Goal: Task Accomplishment & Management: Use online tool/utility

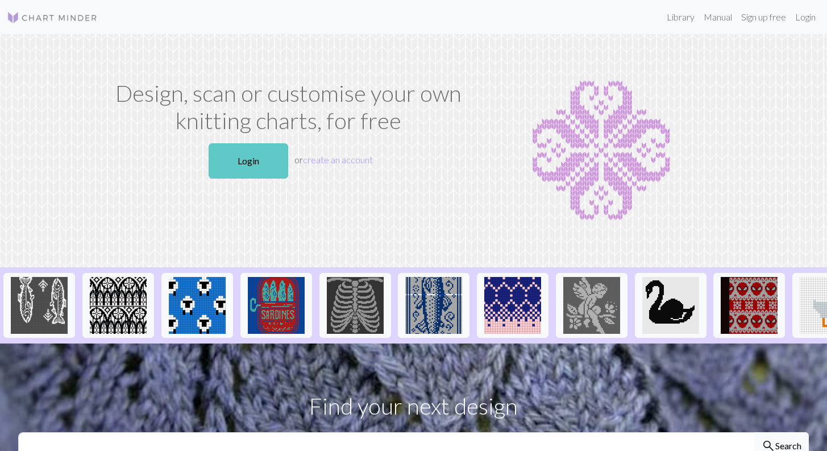
click at [250, 158] on link "Login" at bounding box center [248, 160] width 80 height 35
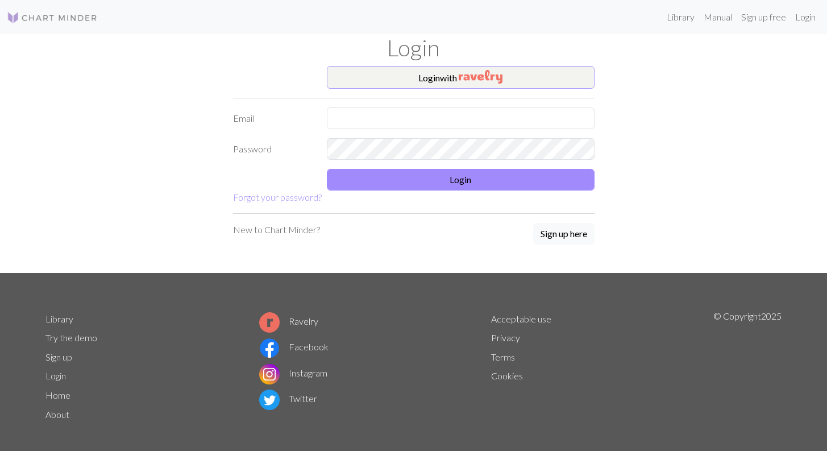
click at [433, 77] on button "Login with" at bounding box center [461, 77] width 268 height 23
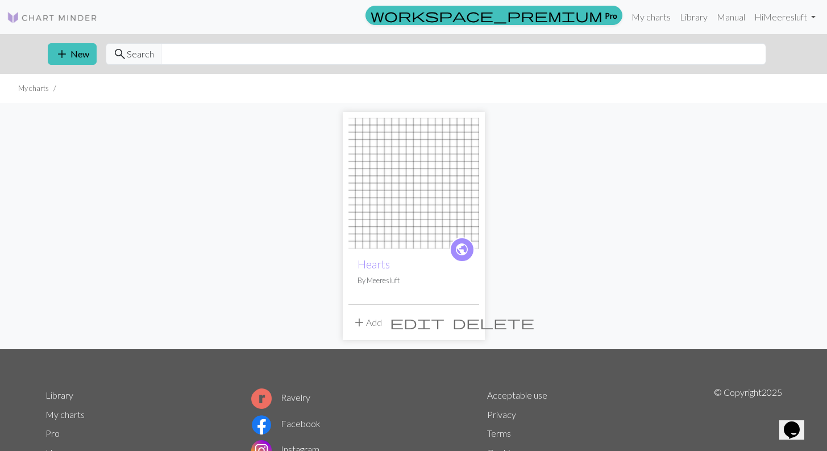
click at [435, 202] on img at bounding box center [413, 183] width 131 height 131
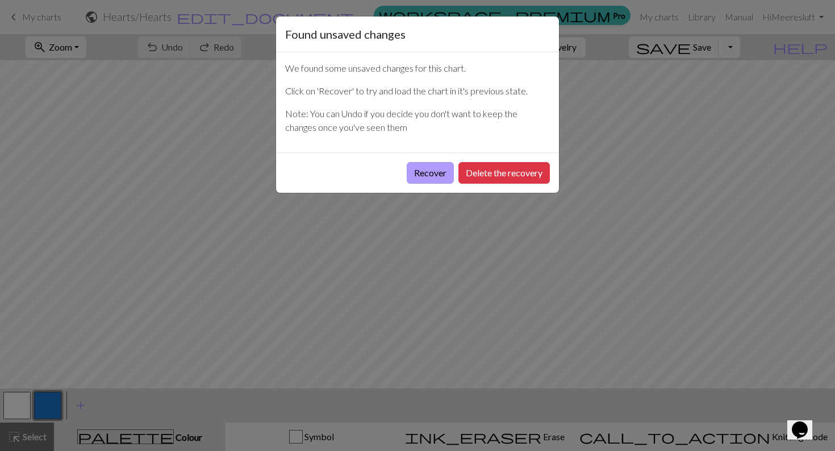
click at [426, 174] on button "Recover" at bounding box center [430, 173] width 47 height 22
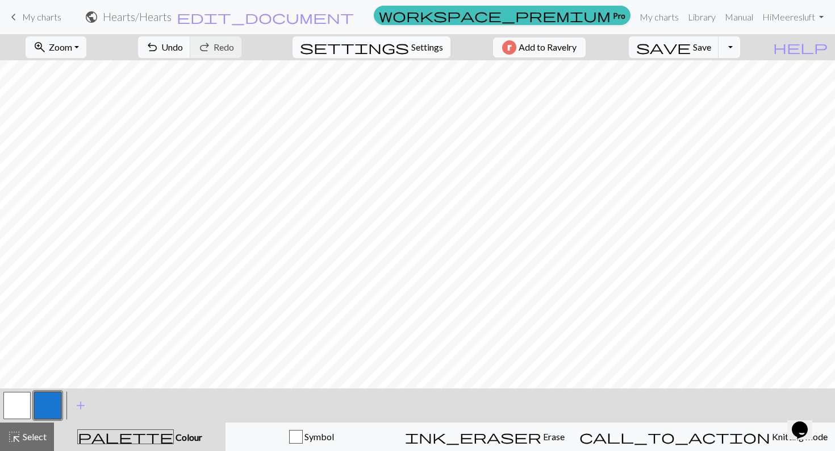
click at [431, 48] on span "Settings" at bounding box center [427, 47] width 32 height 14
select select "aran"
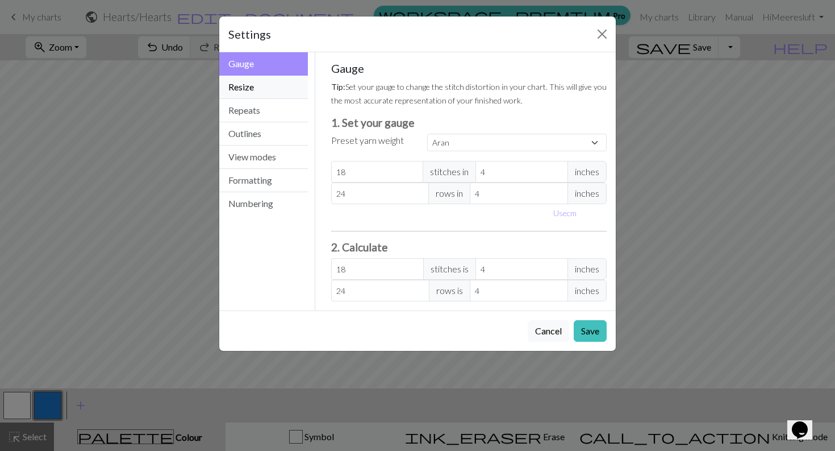
click at [273, 91] on button "Resize" at bounding box center [263, 87] width 89 height 23
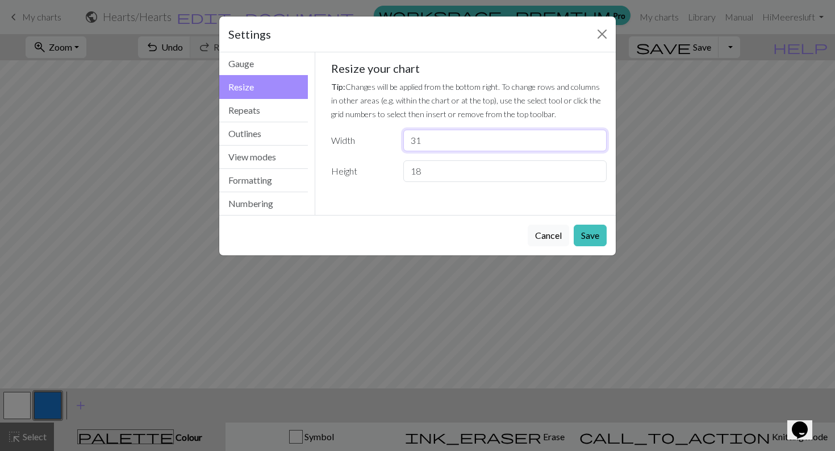
click at [597, 139] on input "31" at bounding box center [504, 141] width 203 height 22
click at [597, 139] on input "32" at bounding box center [504, 141] width 203 height 22
click at [597, 139] on input "33" at bounding box center [504, 141] width 203 height 22
click at [597, 139] on input "34" at bounding box center [504, 141] width 203 height 22
type input "35"
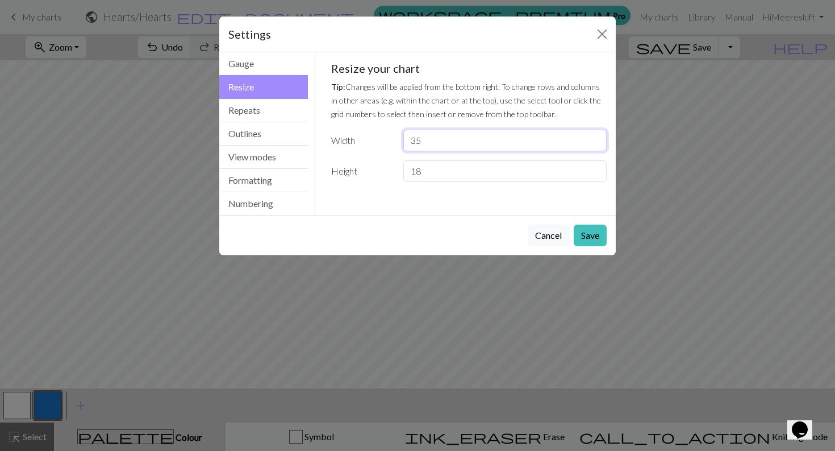
click at [597, 139] on input "35" at bounding box center [504, 141] width 203 height 22
click at [587, 230] on button "Save" at bounding box center [590, 235] width 33 height 22
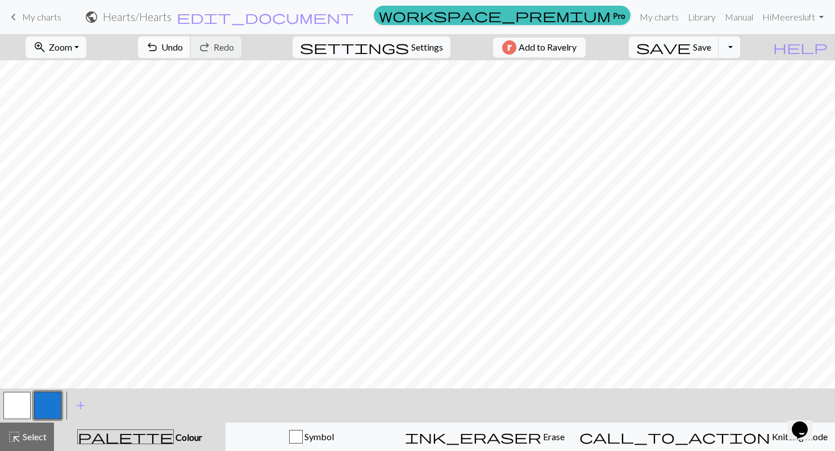
click at [183, 52] on span "Undo" at bounding box center [172, 46] width 22 height 11
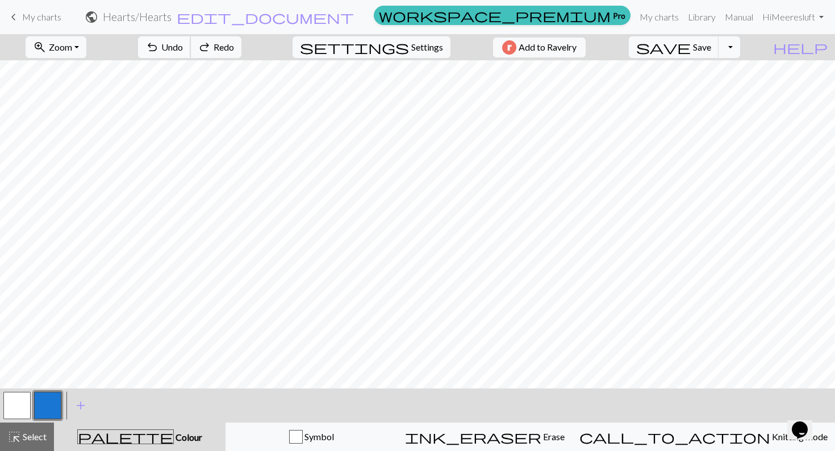
click at [183, 52] on span "Undo" at bounding box center [172, 46] width 22 height 11
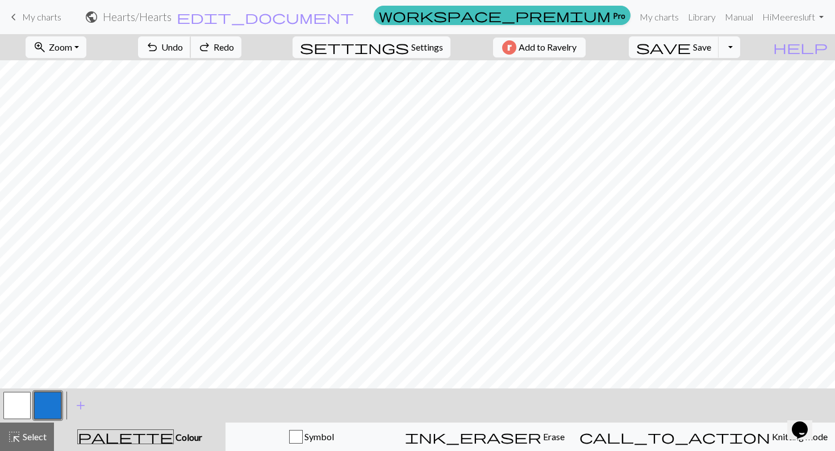
click at [183, 52] on span "Undo" at bounding box center [172, 46] width 22 height 11
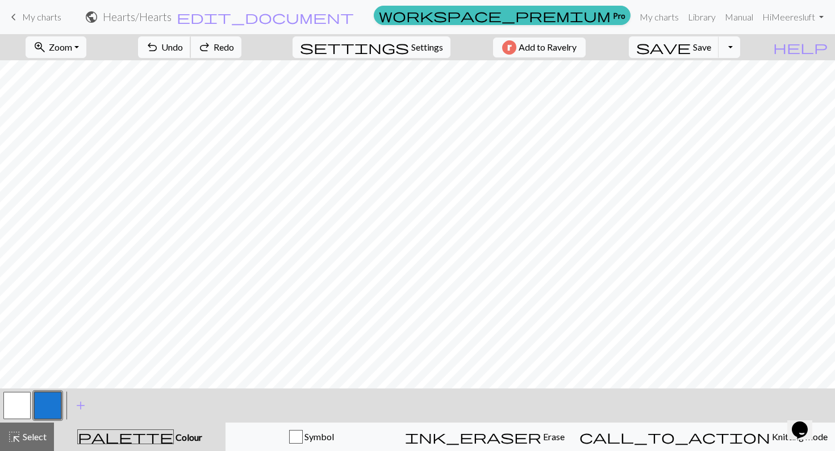
click at [183, 52] on span "Undo" at bounding box center [172, 46] width 22 height 11
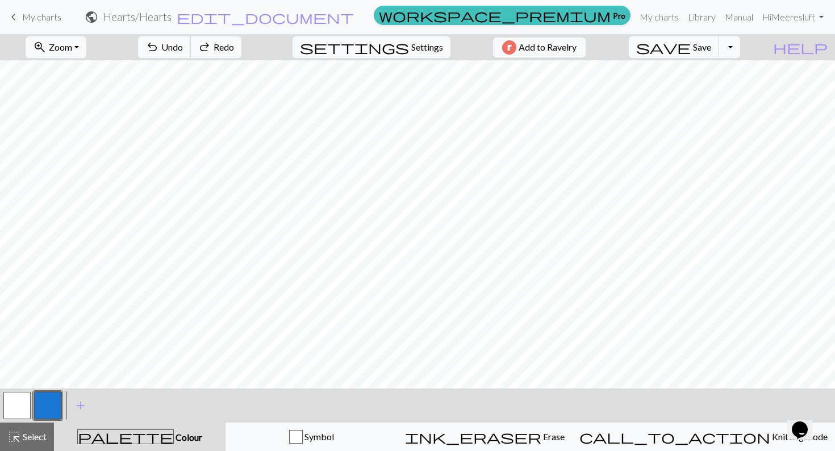
click at [183, 52] on span "Undo" at bounding box center [172, 46] width 22 height 11
click at [11, 414] on button "button" at bounding box center [16, 404] width 27 height 27
click at [44, 408] on button "button" at bounding box center [47, 404] width 27 height 27
click at [47, 408] on button "button" at bounding box center [47, 404] width 27 height 27
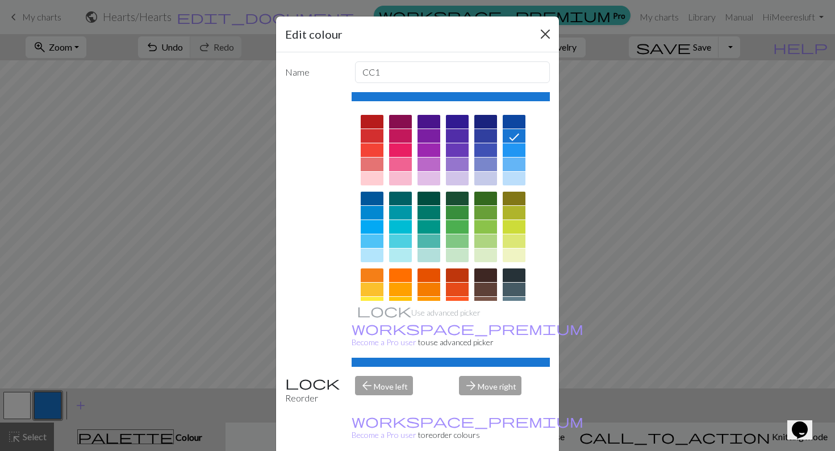
click at [539, 33] on button "Close" at bounding box center [545, 34] width 18 height 18
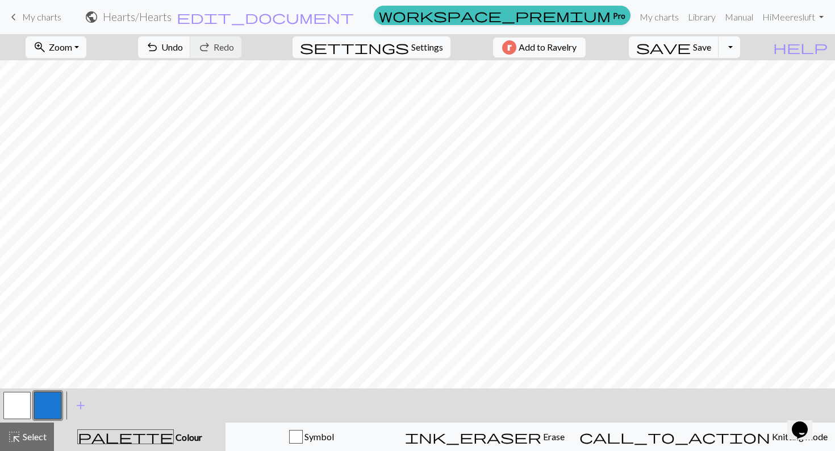
click at [424, 48] on span "Settings" at bounding box center [427, 47] width 32 height 14
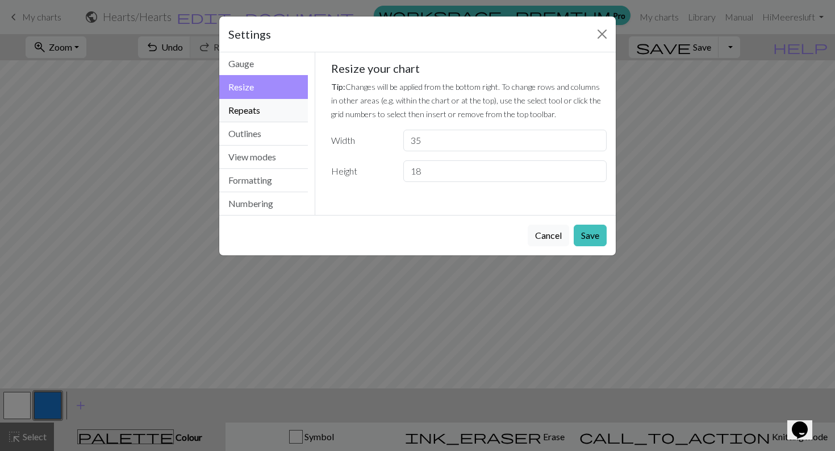
click at [269, 113] on button "Repeats" at bounding box center [263, 110] width 89 height 23
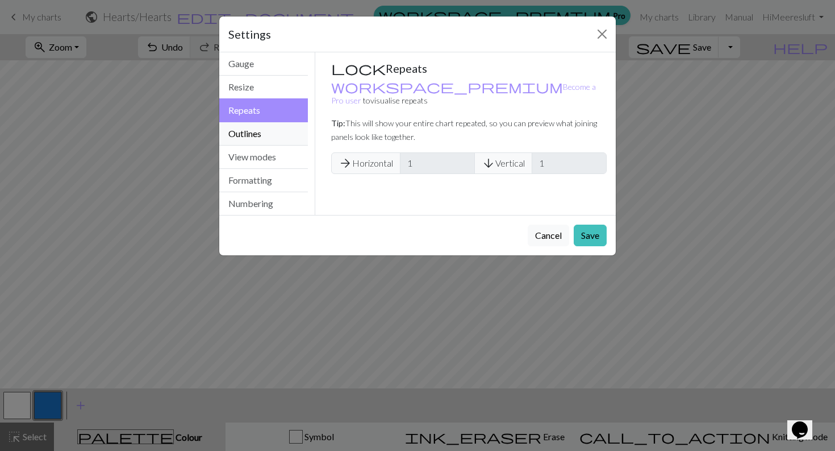
click at [267, 130] on button "Outlines" at bounding box center [263, 133] width 89 height 23
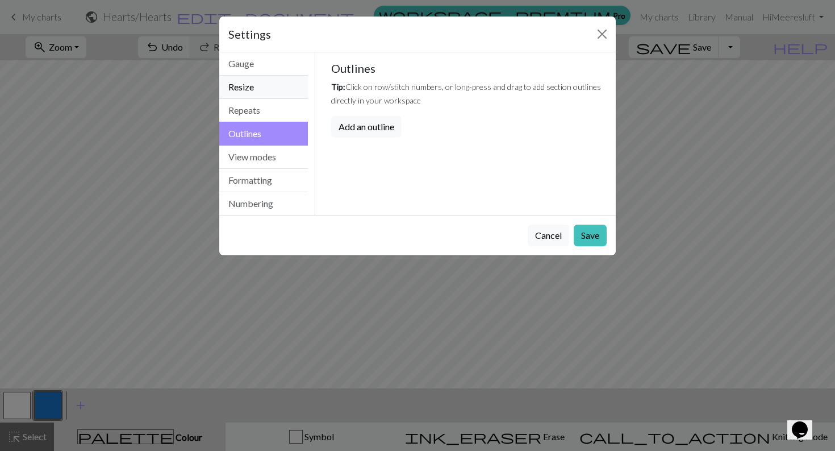
click at [263, 94] on button "Resize" at bounding box center [263, 87] width 89 height 23
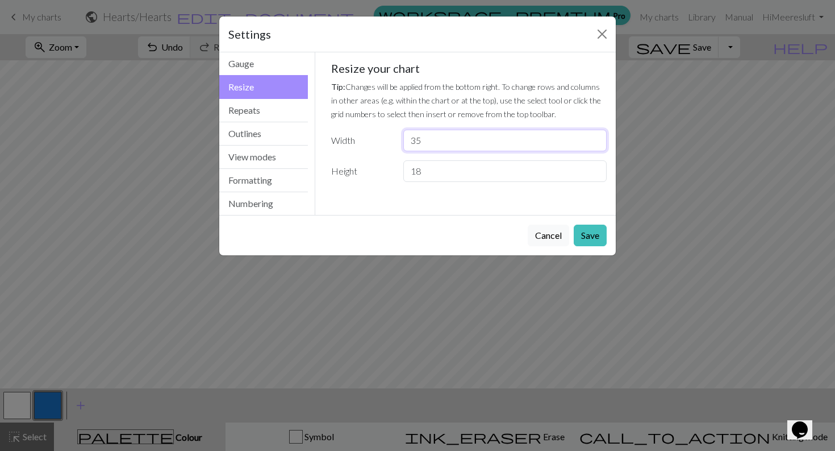
click at [439, 144] on input "35" at bounding box center [504, 141] width 203 height 22
type input "3"
type input "71"
click at [441, 174] on input "18" at bounding box center [504, 171] width 203 height 22
type input "17"
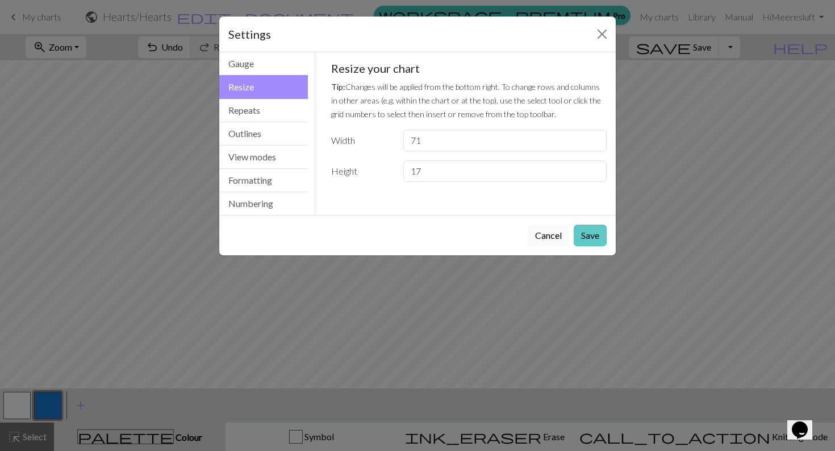
click at [601, 235] on button "Save" at bounding box center [590, 235] width 33 height 22
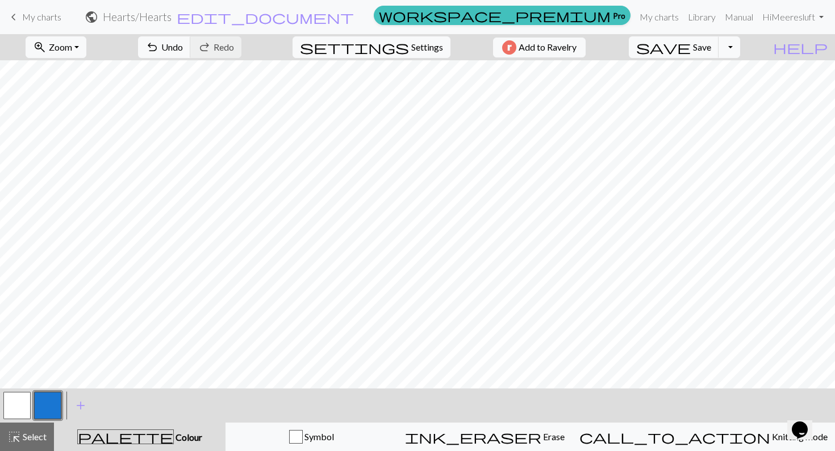
scroll to position [0, 308]
click at [423, 47] on span "Settings" at bounding box center [427, 47] width 32 height 14
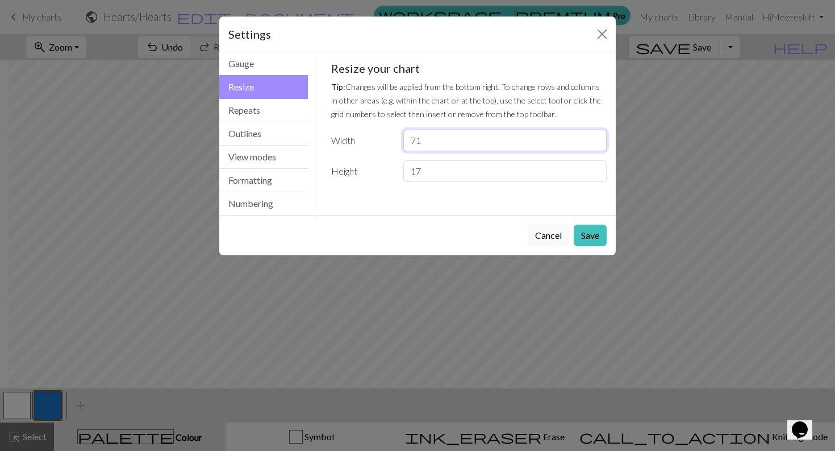
type input "70"
click at [595, 145] on input "70" at bounding box center [504, 141] width 203 height 22
click at [591, 236] on button "Save" at bounding box center [590, 235] width 33 height 22
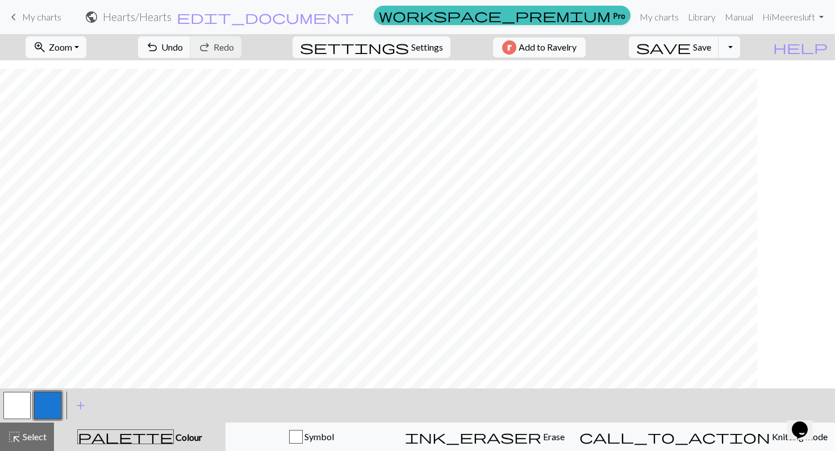
scroll to position [9, 0]
click at [20, 406] on button "button" at bounding box center [16, 404] width 27 height 27
click at [433, 34] on div "settings Settings" at bounding box center [371, 47] width 175 height 26
click at [423, 52] on span "Settings" at bounding box center [427, 47] width 32 height 14
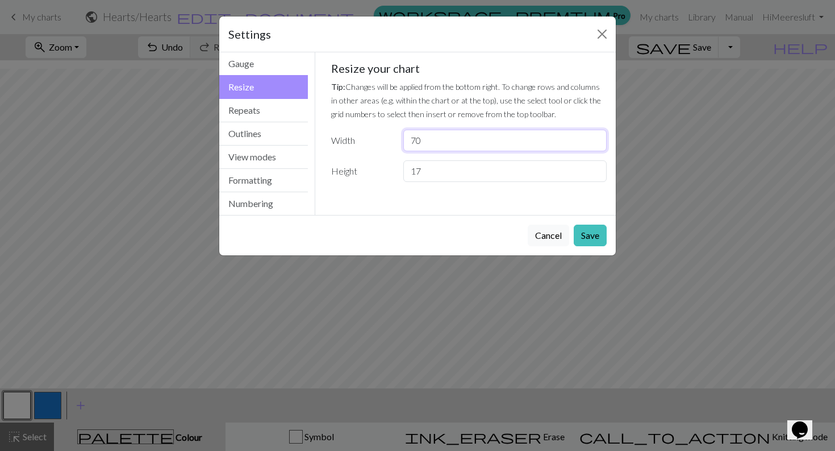
drag, startPoint x: 470, startPoint y: 145, endPoint x: 369, endPoint y: 142, distance: 100.6
click at [369, 142] on div "Width 70" at bounding box center [469, 141] width 290 height 22
type input "1"
type input "20"
click at [586, 229] on button "Save" at bounding box center [590, 235] width 33 height 22
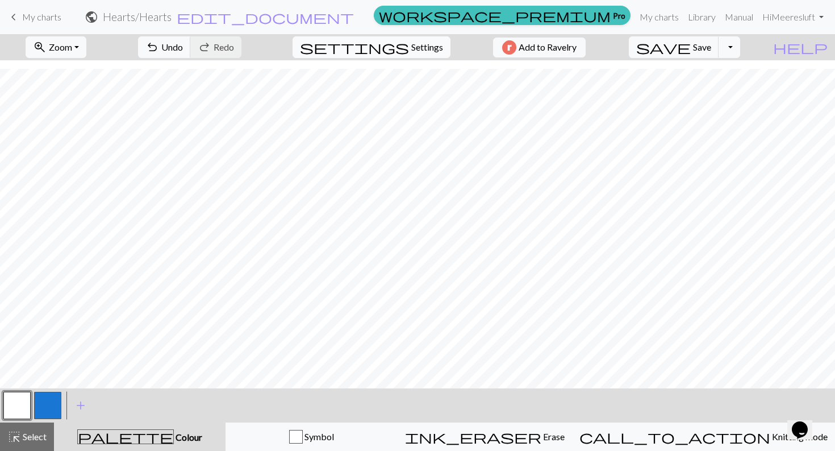
click at [427, 47] on span "Settings" at bounding box center [427, 47] width 32 height 14
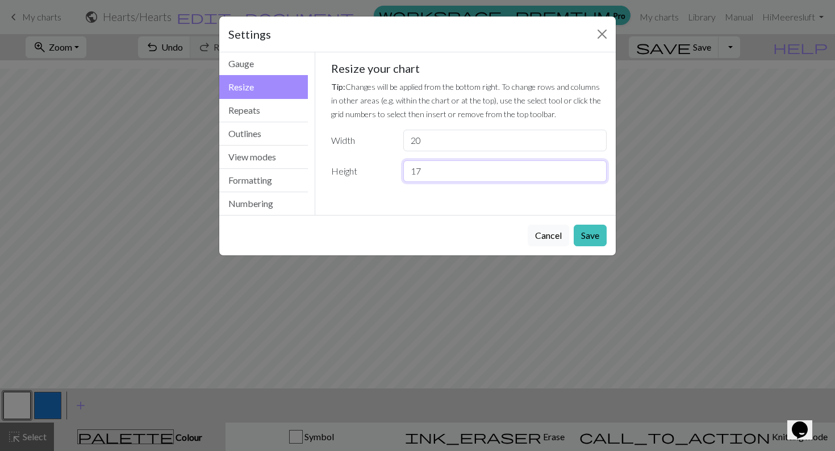
click at [437, 174] on input "17" at bounding box center [504, 171] width 203 height 22
type input "18"
click at [587, 228] on button "Save" at bounding box center [590, 235] width 33 height 22
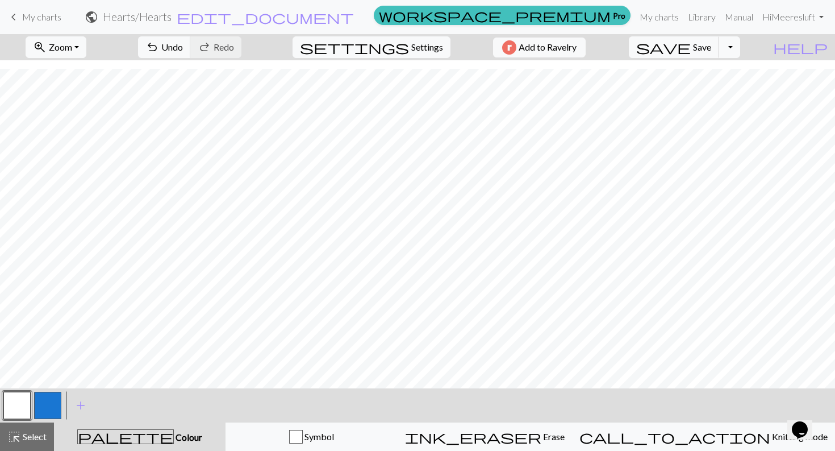
click at [48, 403] on button "button" at bounding box center [47, 404] width 27 height 27
click at [422, 43] on span "Settings" at bounding box center [427, 47] width 32 height 14
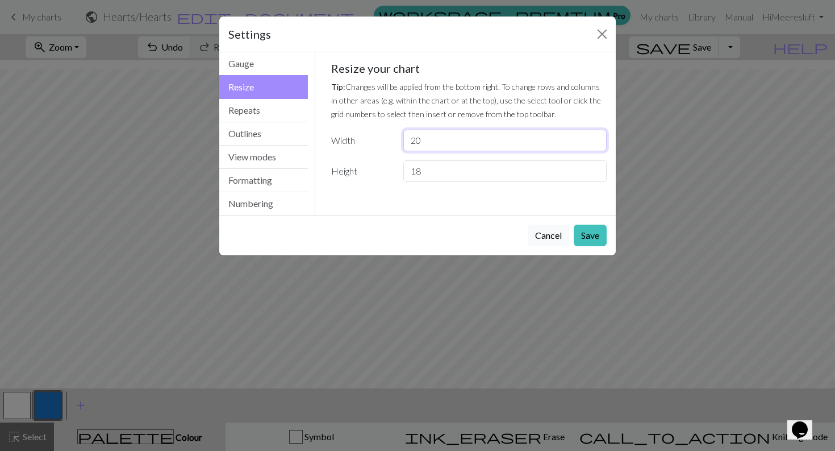
click at [426, 141] on input "20" at bounding box center [504, 141] width 203 height 22
type input "2"
type input "10"
click at [603, 238] on button "Save" at bounding box center [590, 235] width 33 height 22
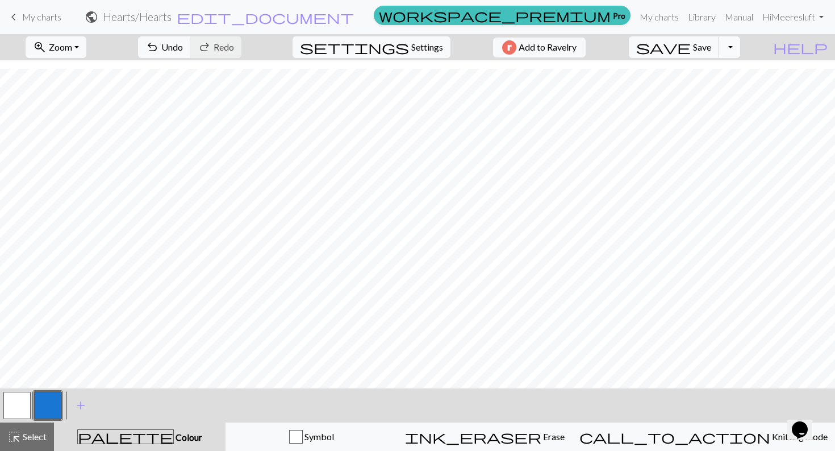
click at [740, 51] on button "Toggle Dropdown" at bounding box center [730, 47] width 22 height 22
click at [724, 94] on button "save_alt Download" at bounding box center [645, 90] width 187 height 18
click at [740, 45] on button "Toggle Dropdown" at bounding box center [730, 47] width 22 height 22
click at [700, 91] on button "save_alt Download" at bounding box center [645, 90] width 187 height 18
click at [711, 44] on span "Save" at bounding box center [702, 46] width 18 height 11
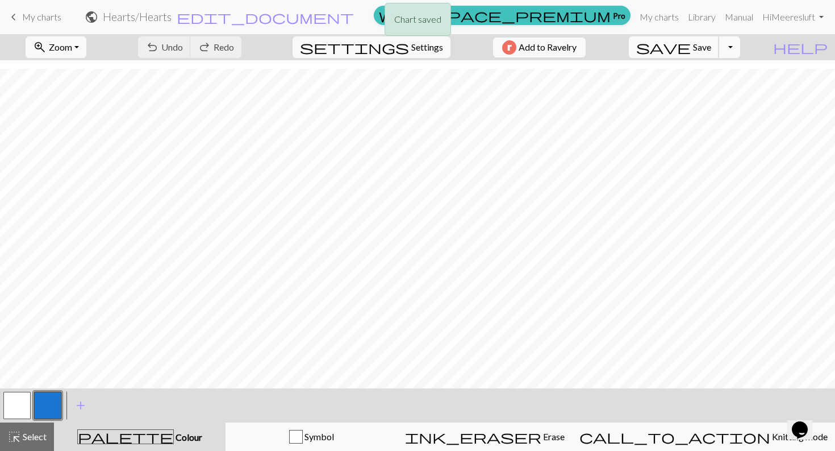
click at [691, 52] on span "save" at bounding box center [663, 47] width 55 height 16
click at [740, 49] on button "Toggle Dropdown" at bounding box center [730, 47] width 22 height 22
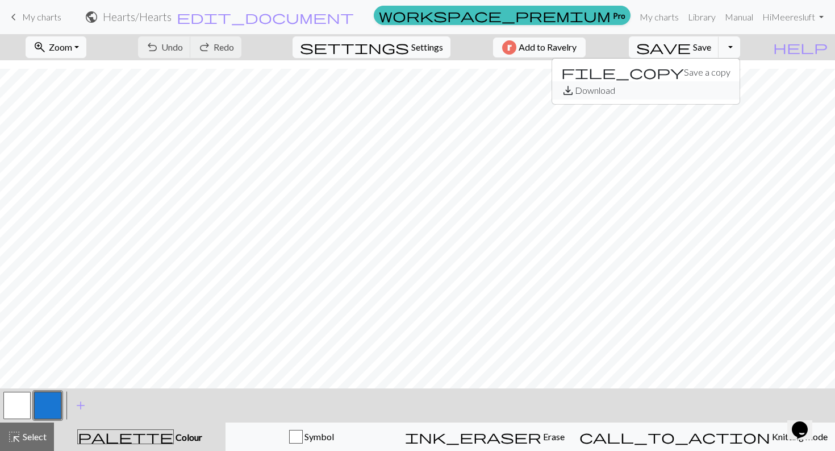
click at [721, 93] on button "save_alt Download" at bounding box center [645, 90] width 187 height 18
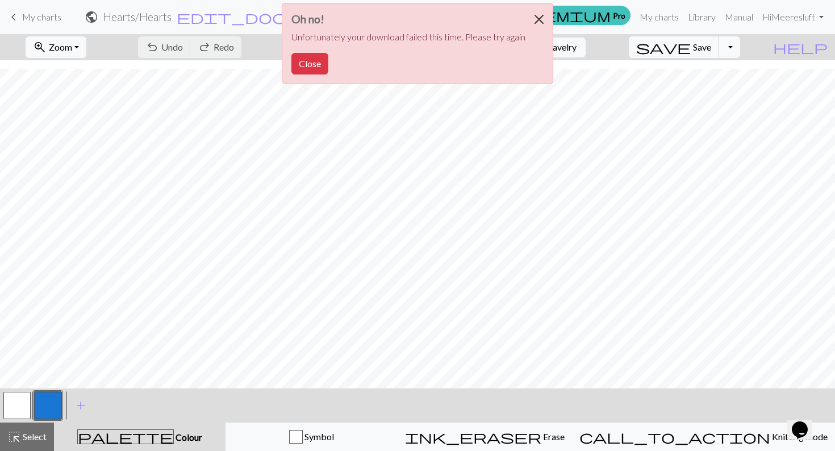
click at [543, 16] on button "Close" at bounding box center [539, 19] width 27 height 32
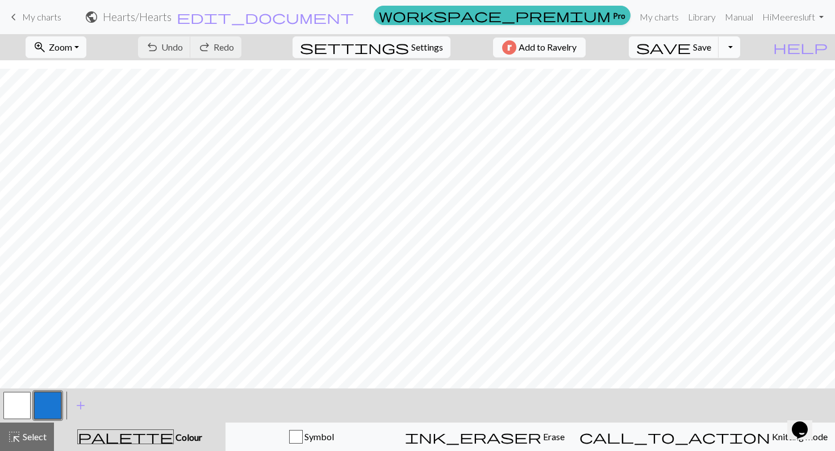
click at [740, 51] on button "Toggle Dropdown" at bounding box center [730, 47] width 22 height 22
click at [740, 88] on button "save_alt Download" at bounding box center [645, 90] width 187 height 18
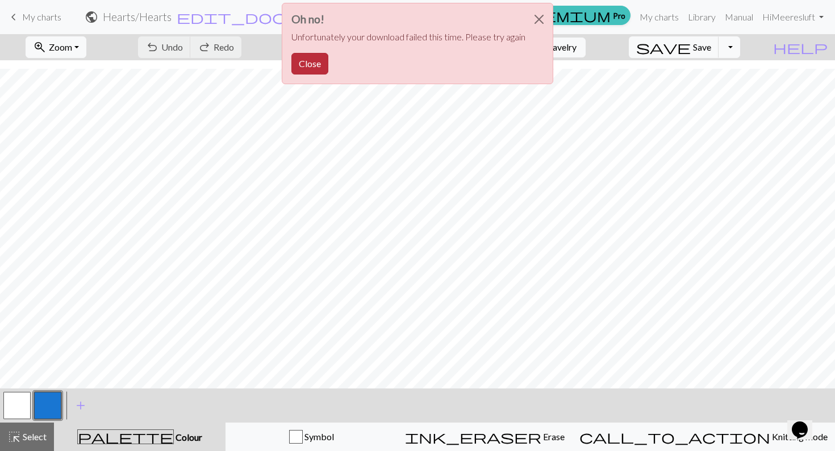
click at [313, 69] on button "Close" at bounding box center [309, 64] width 37 height 22
